Goal: Obtain resource: Obtain resource

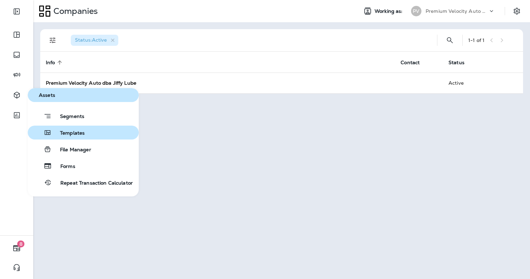
click at [100, 136] on button "Templates" at bounding box center [83, 132] width 111 height 14
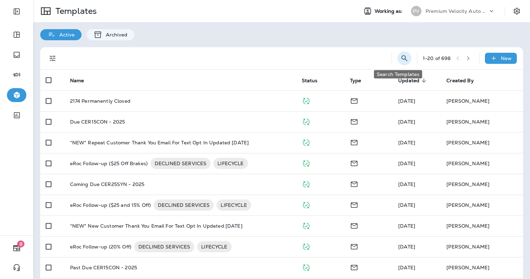
click at [400, 59] on icon "Search Templates" at bounding box center [404, 58] width 8 height 8
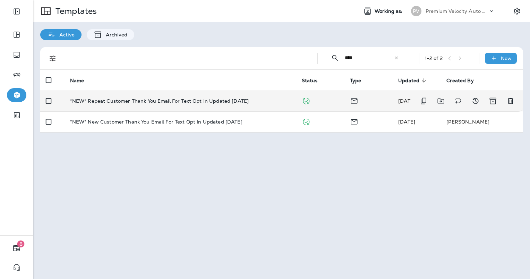
type input "****"
click at [254, 98] on div "*NEW* Repeat Customer Thank You Email For Text Opt In Updated [DATE]" at bounding box center [180, 101] width 220 height 6
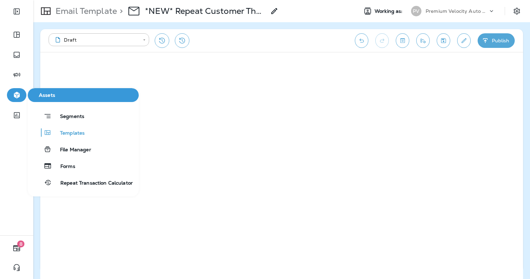
drag, startPoint x: 54, startPoint y: 117, endPoint x: 14, endPoint y: 150, distance: 52.0
click at [14, 150] on div at bounding box center [16, 184] width 33 height 101
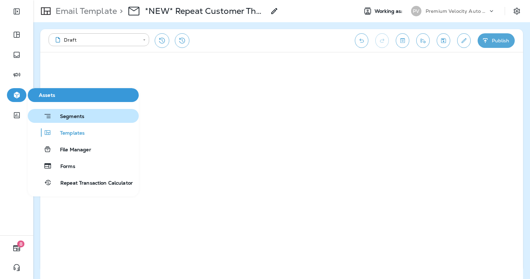
click at [66, 116] on span "Segments" at bounding box center [68, 116] width 33 height 7
